Goal: Information Seeking & Learning: Check status

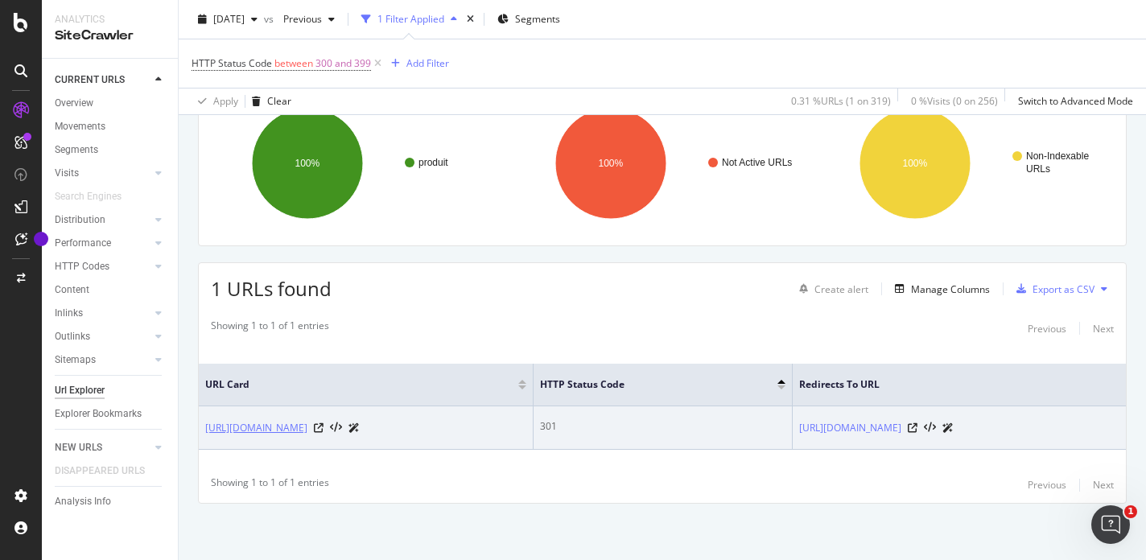
scroll to position [140, 0]
click at [282, 420] on link "[URL][DOMAIN_NAME]" at bounding box center [256, 428] width 102 height 16
click at [307, 423] on link "[URL][DOMAIN_NAME]" at bounding box center [256, 428] width 102 height 16
click at [324, 425] on icon at bounding box center [319, 428] width 10 height 10
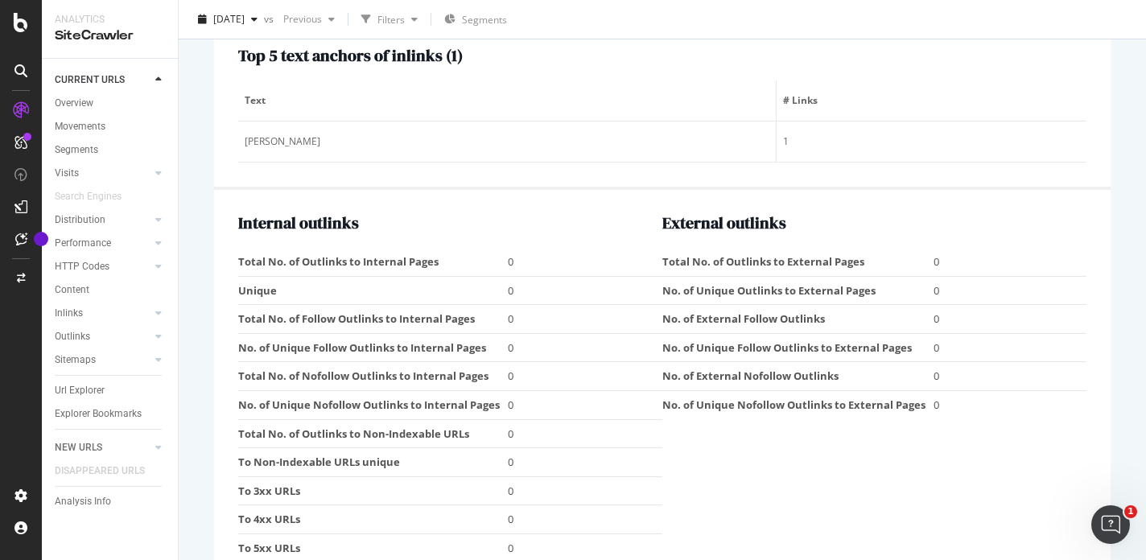
scroll to position [1824, 0]
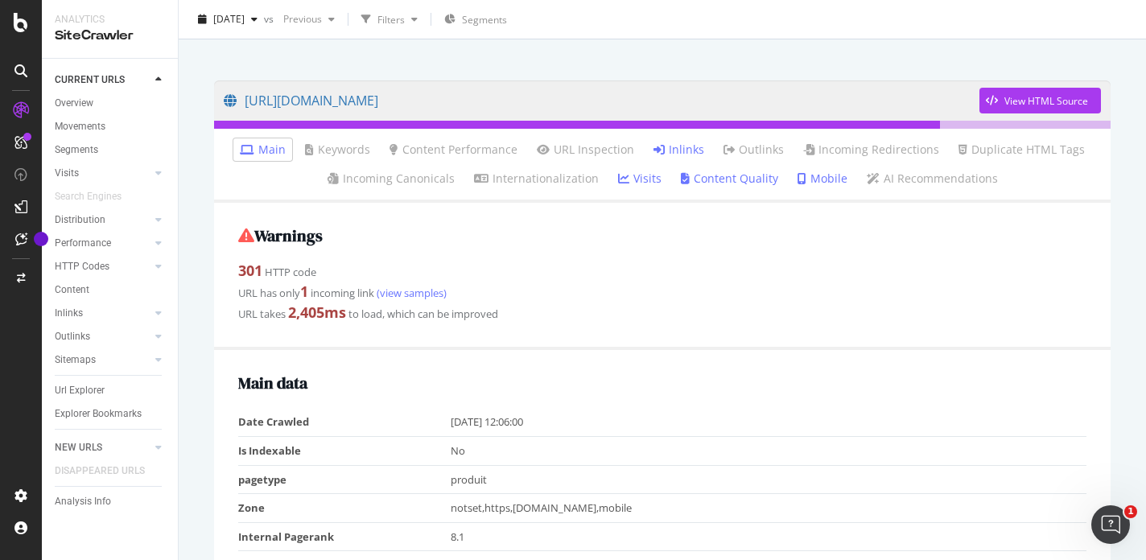
scroll to position [94, 0]
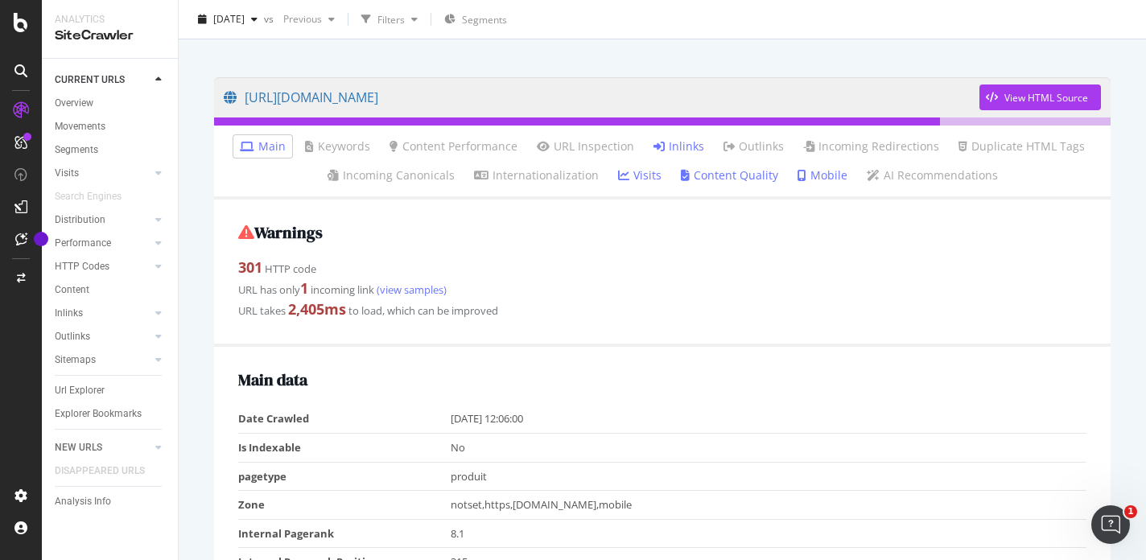
click at [675, 141] on link "Inlinks" at bounding box center [678, 146] width 51 height 16
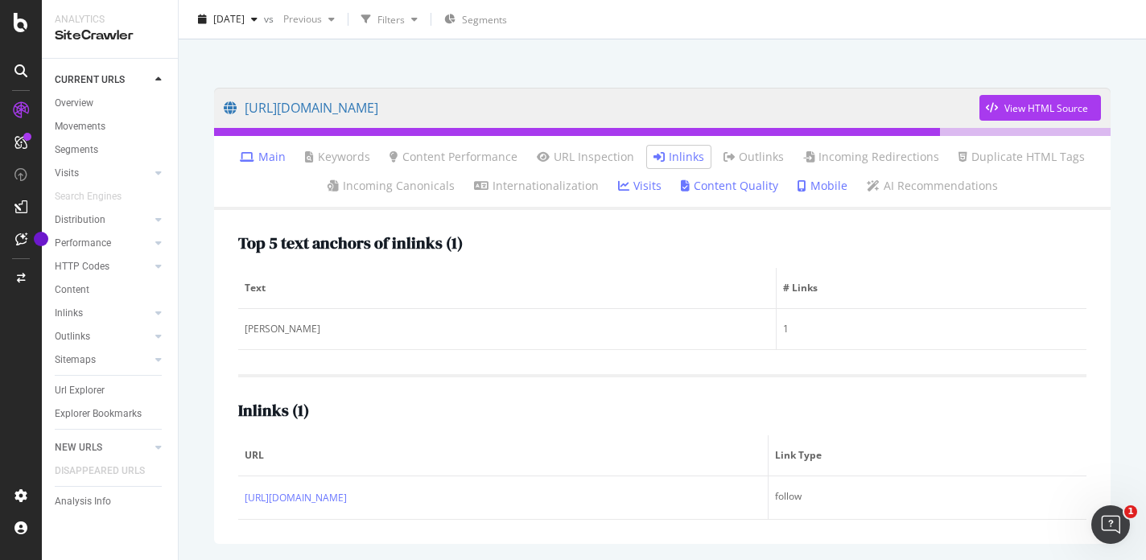
scroll to position [84, 0]
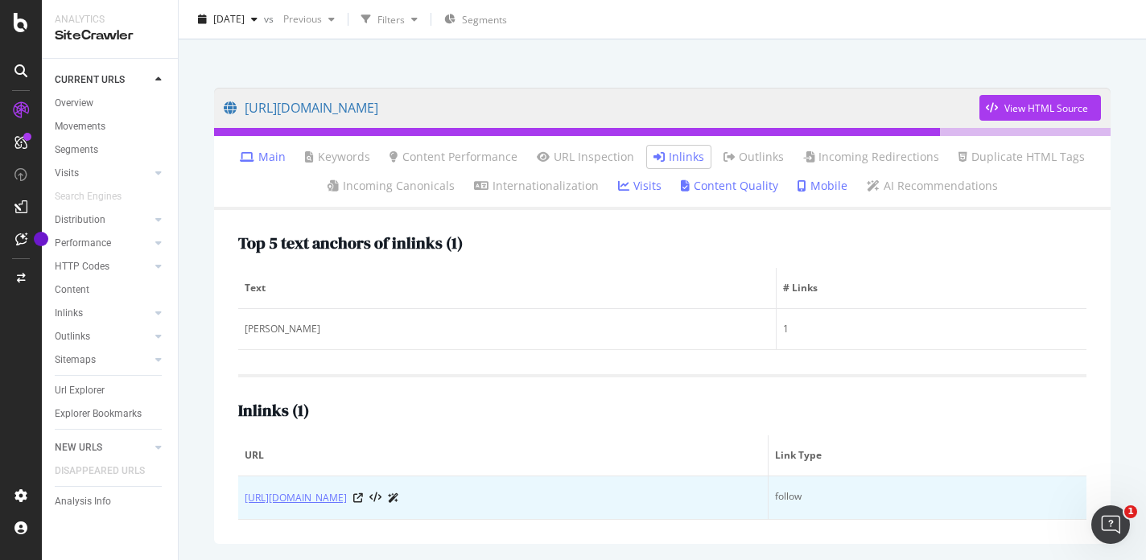
click at [347, 499] on link "https://ambiance-bureau.fr/project/showroom/" at bounding box center [296, 498] width 102 height 16
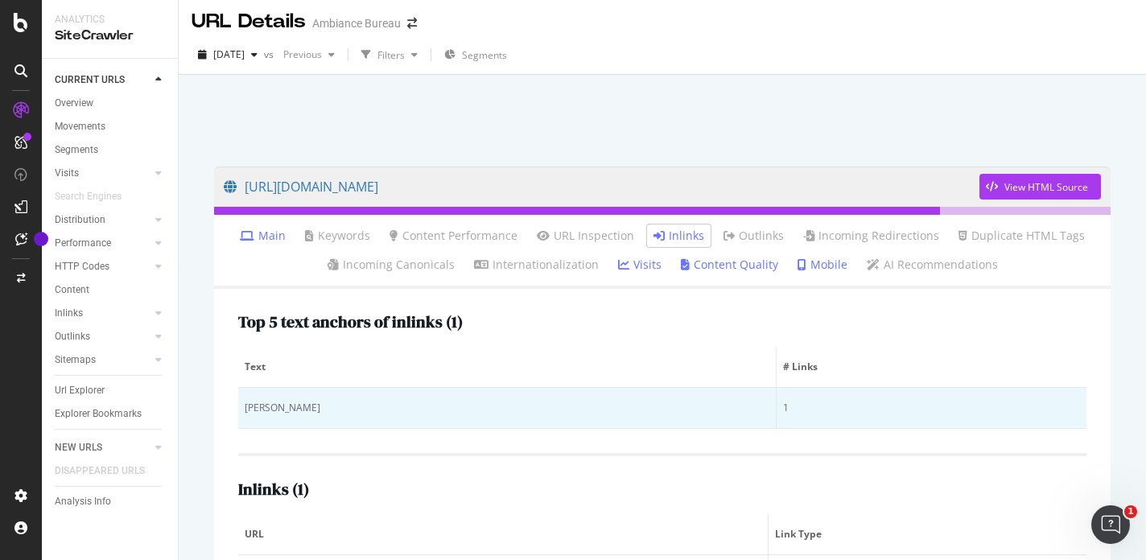
scroll to position [3, 0]
